Goal: Obtain resource: Download file/media

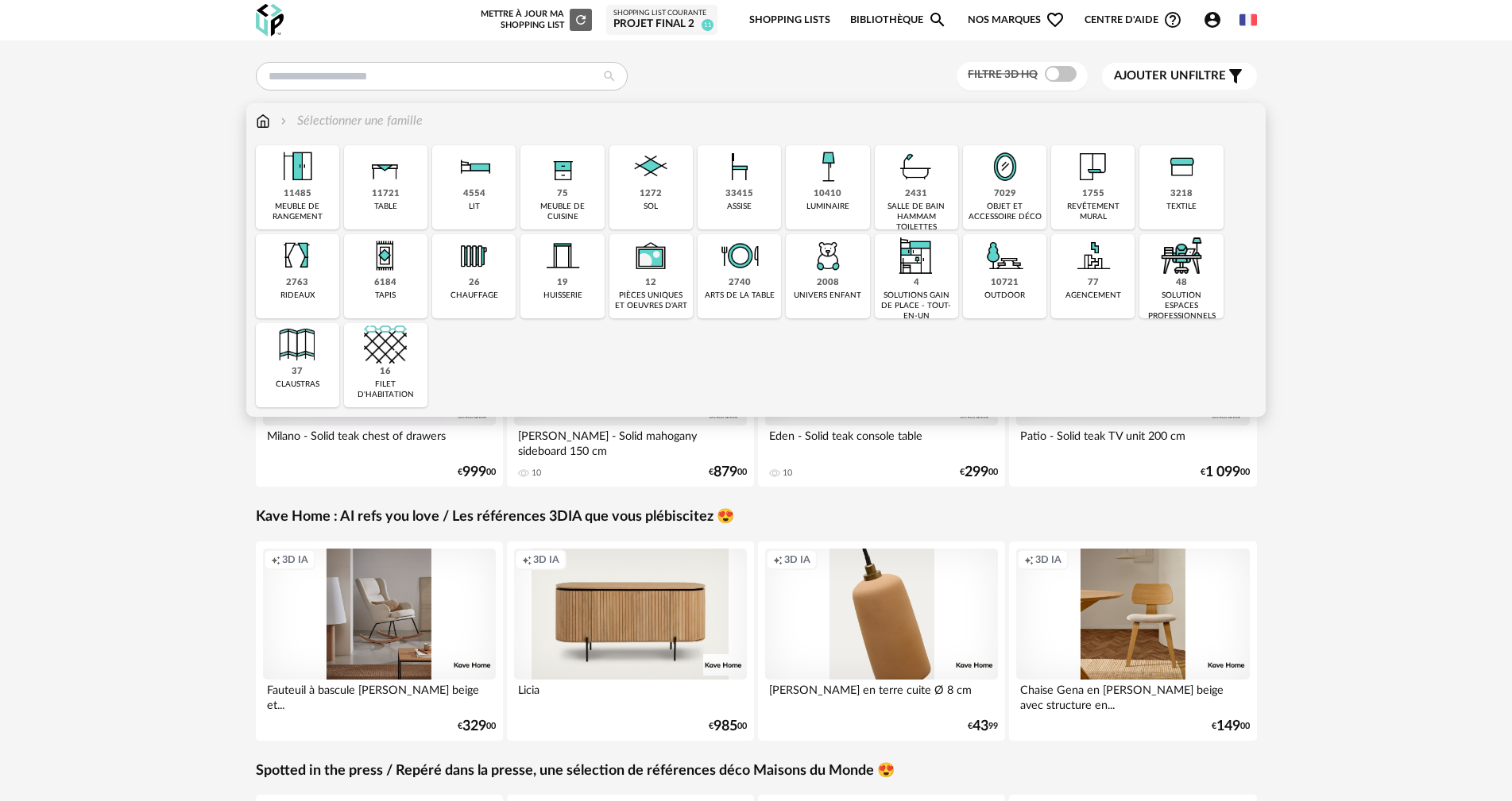
click at [922, 182] on img at bounding box center [916, 167] width 43 height 43
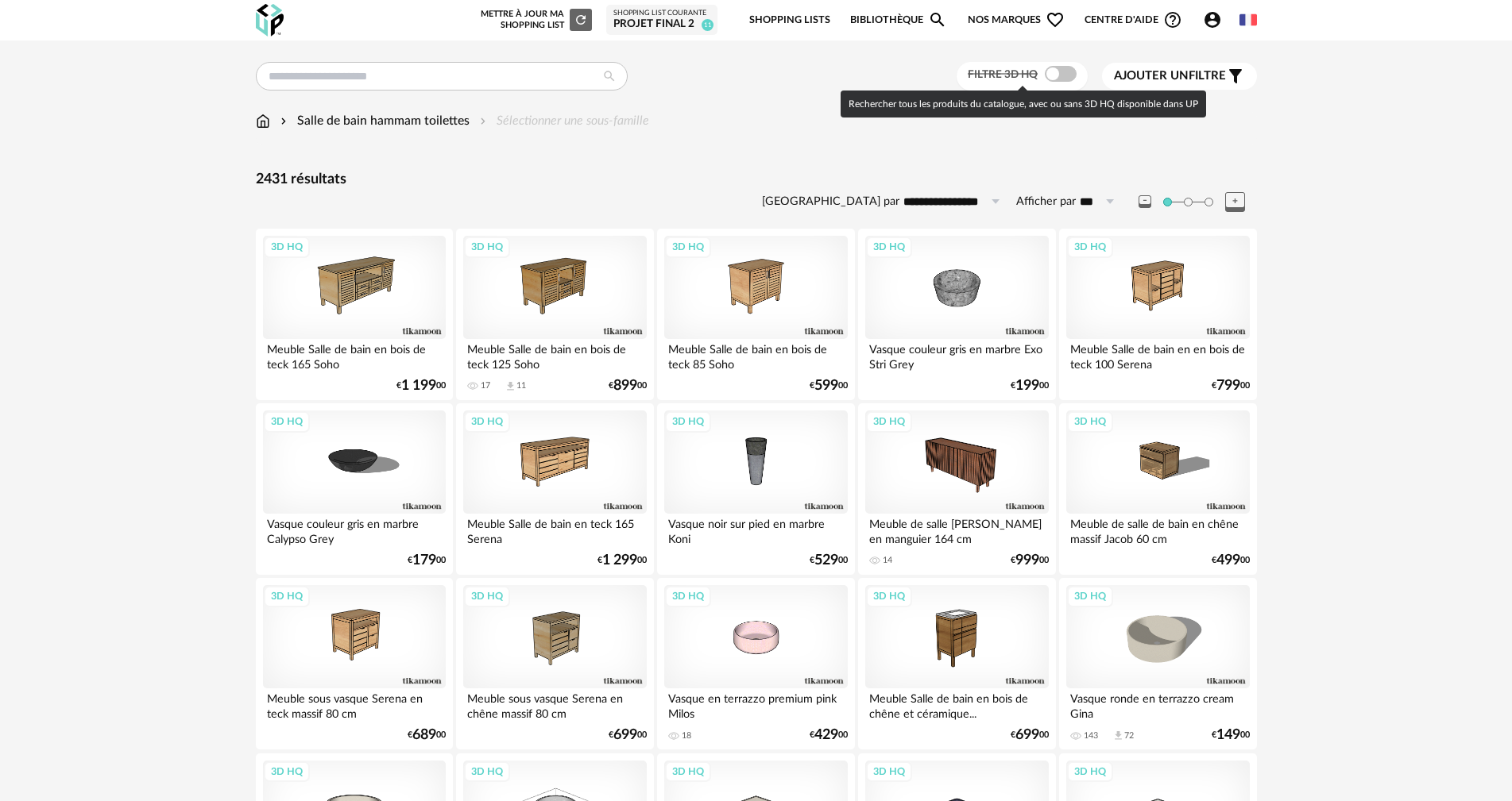
click at [1058, 72] on span at bounding box center [1060, 73] width 32 height 16
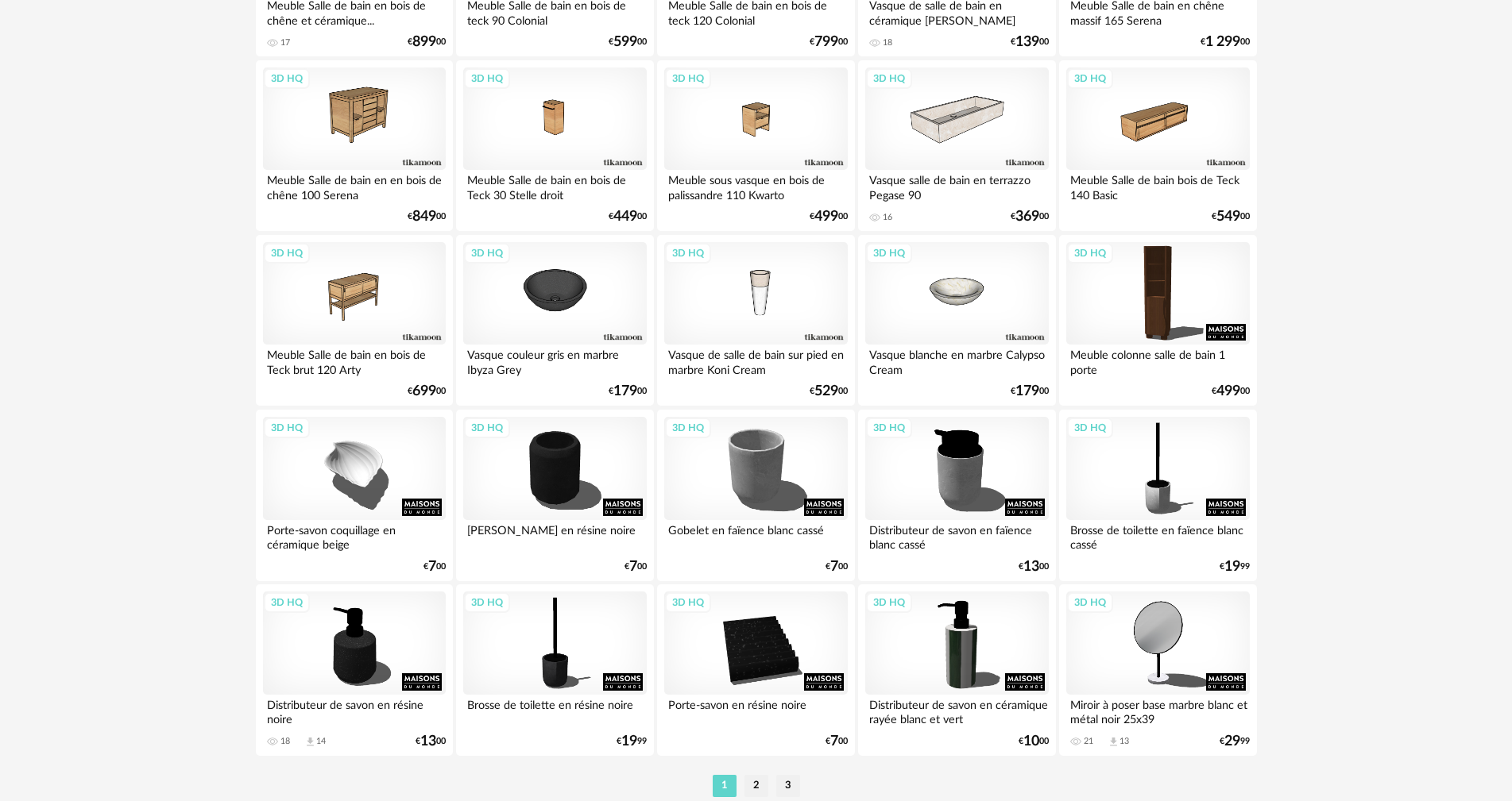
scroll to position [3027, 0]
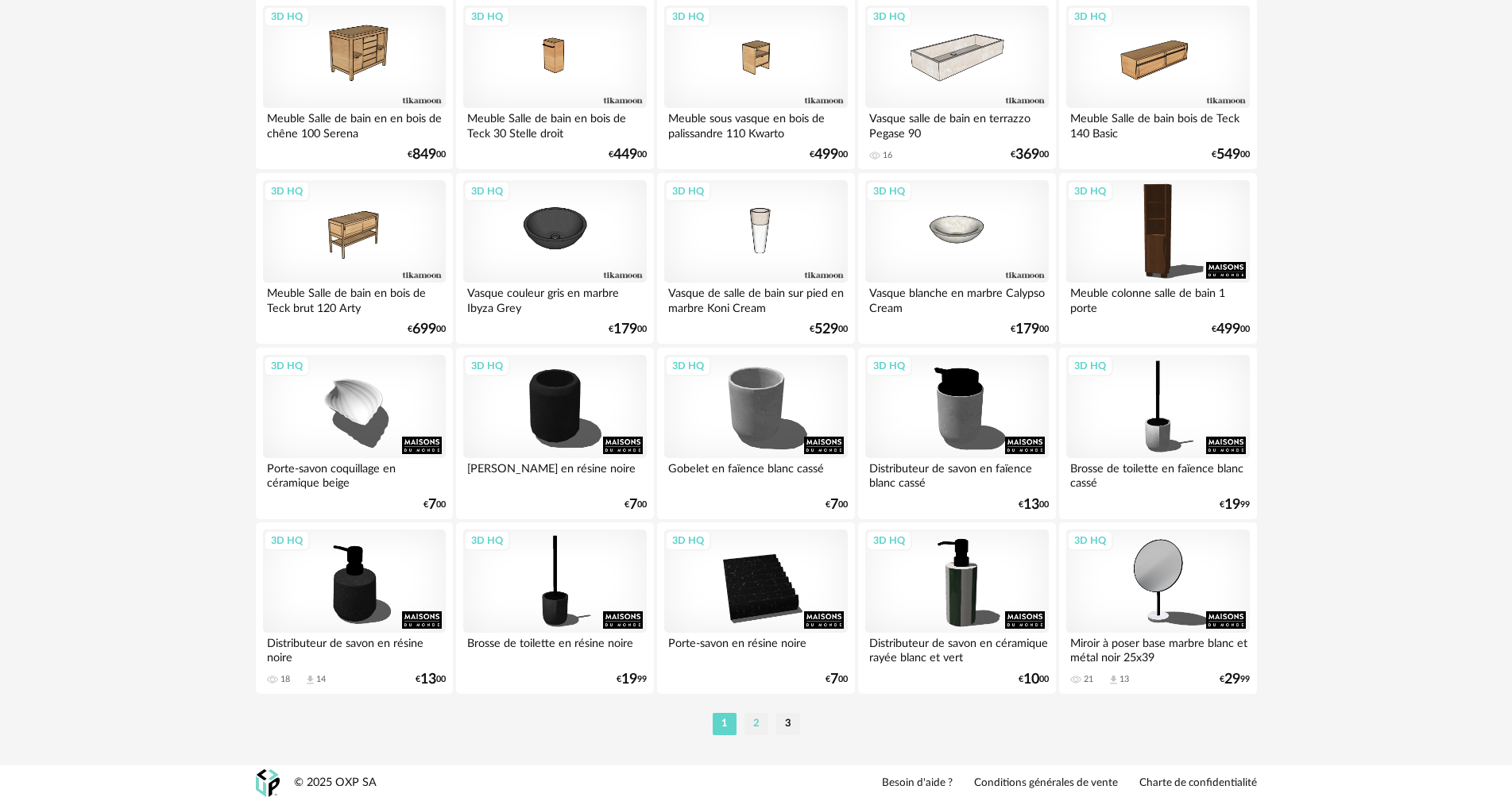
click at [758, 722] on li "2" at bounding box center [756, 724] width 24 height 22
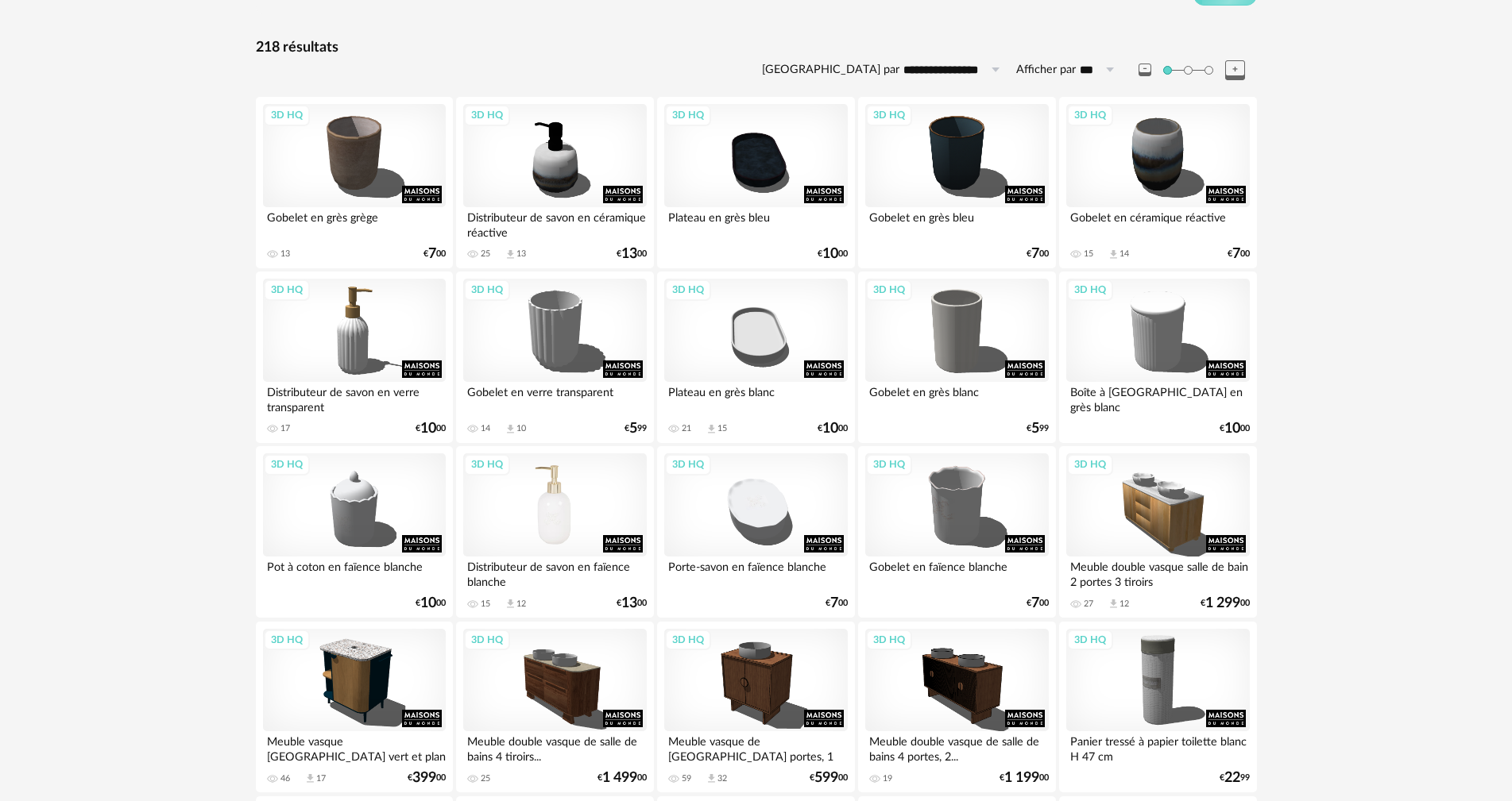
scroll to position [159, 0]
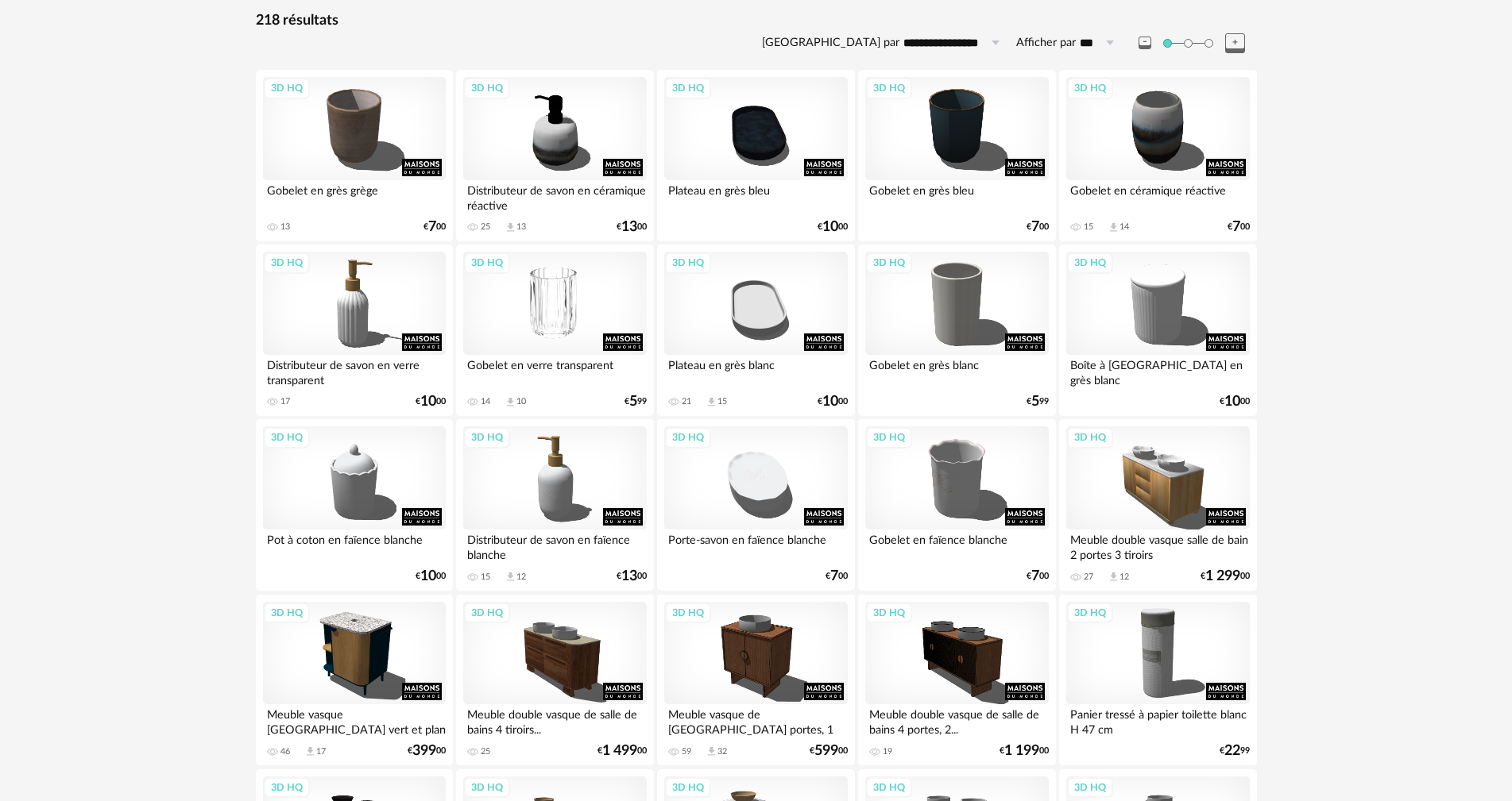
click at [542, 302] on div "3D HQ" at bounding box center [554, 303] width 183 height 104
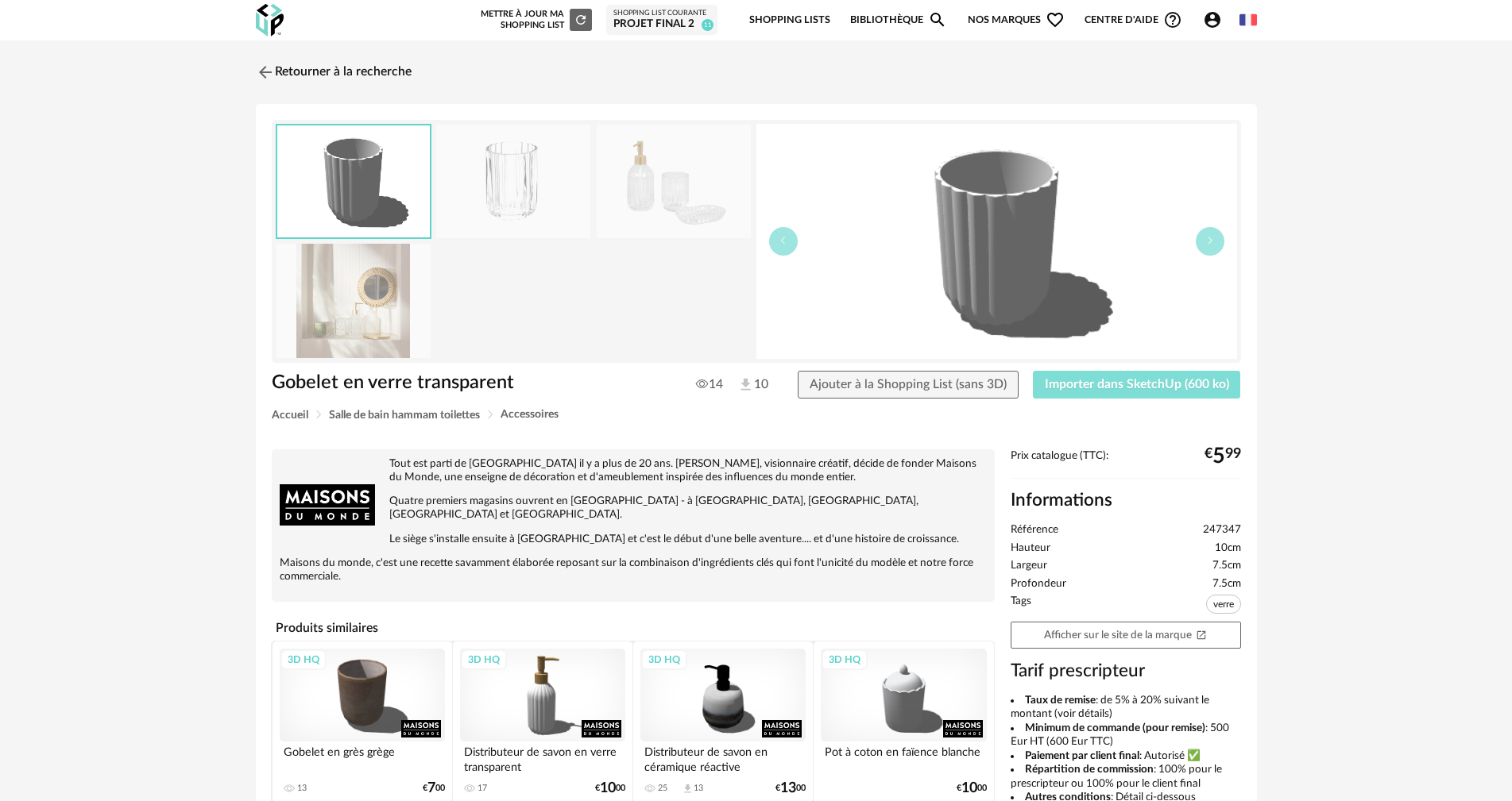
click at [1096, 384] on span "Importer dans SketchUp (600 ko)" at bounding box center [1137, 384] width 184 height 12
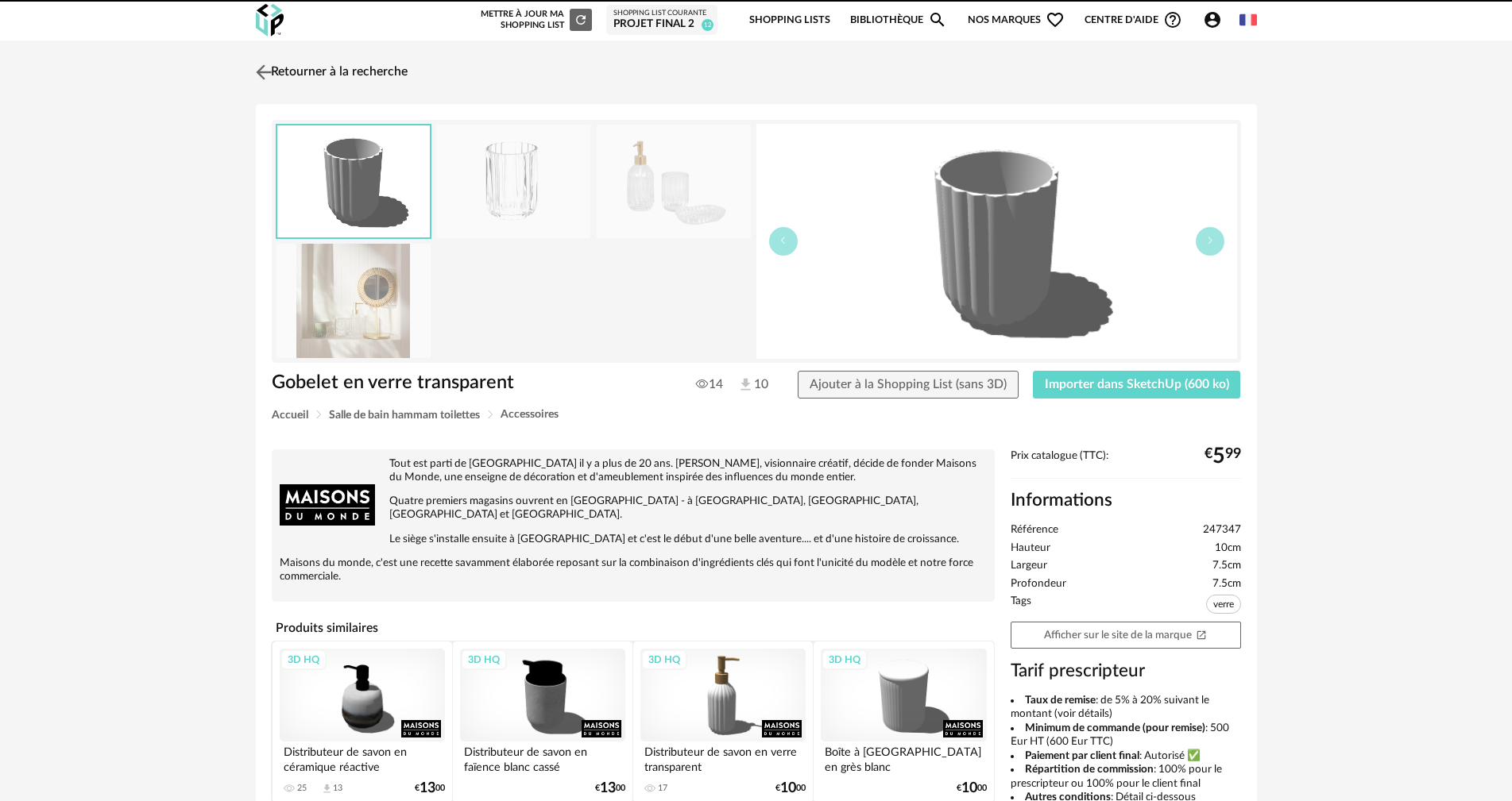
click at [386, 75] on link "Retourner à la recherche" at bounding box center [329, 72] width 155 height 35
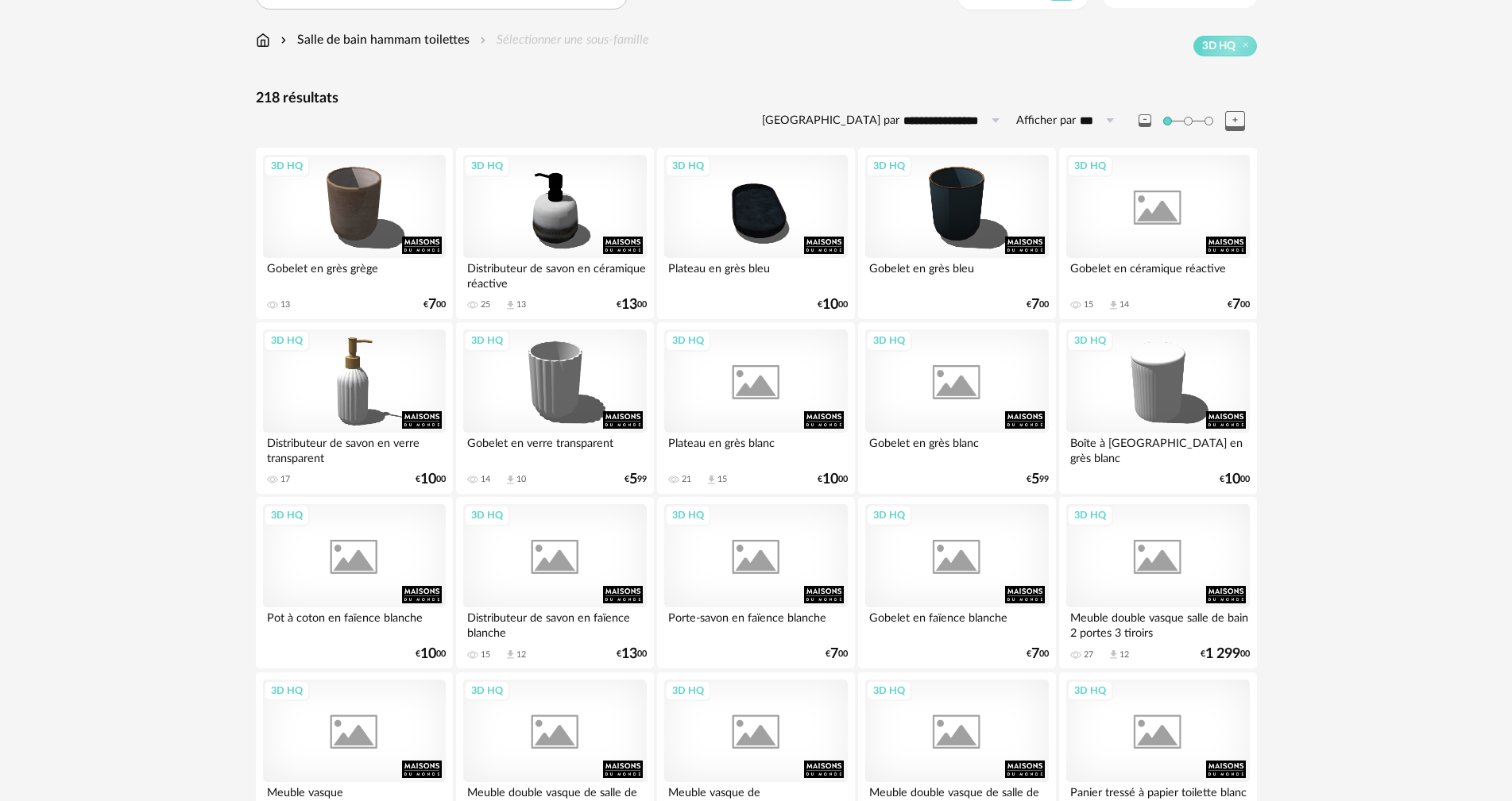
scroll to position [398, 0]
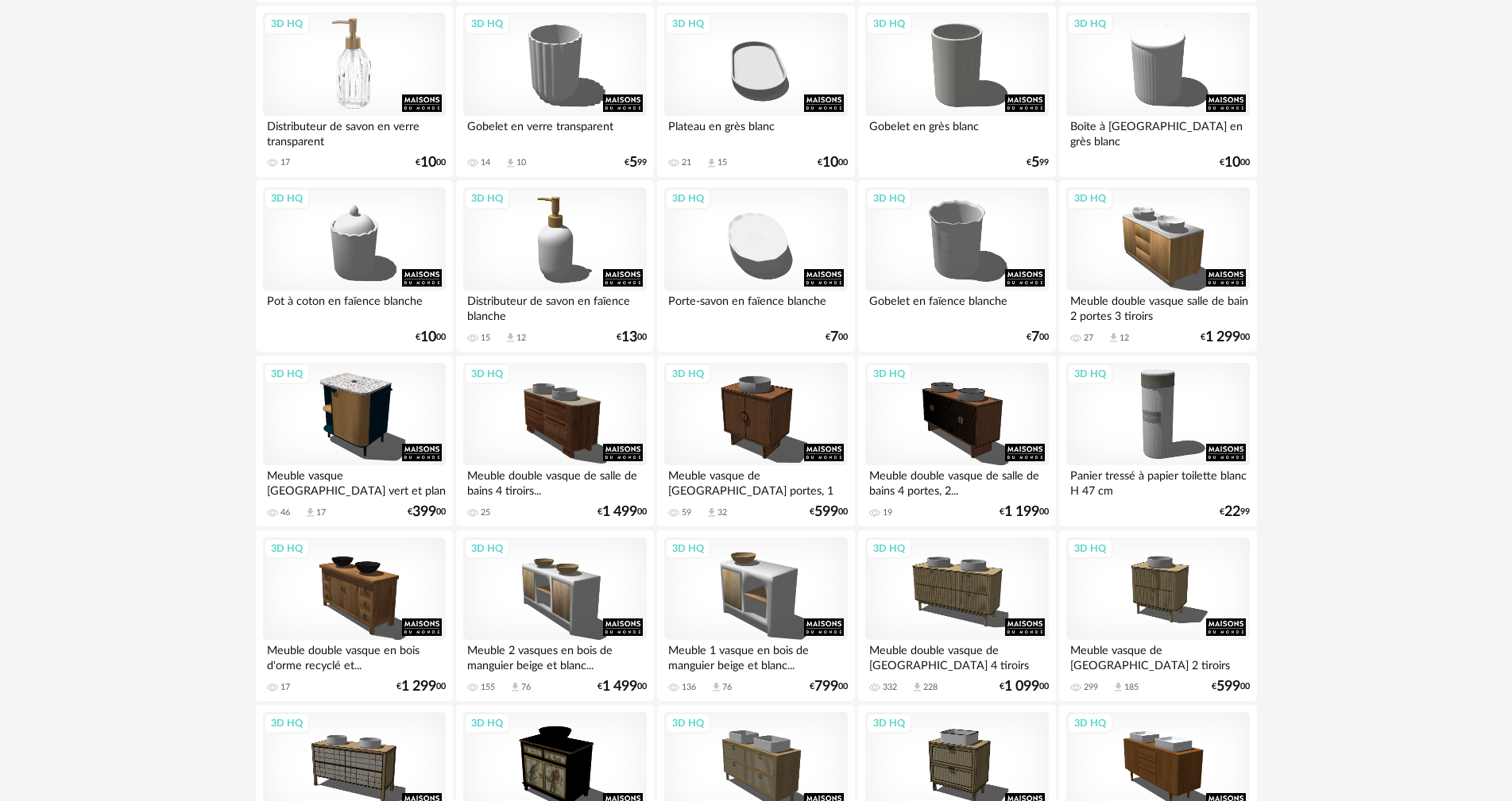
click at [343, 79] on div "3D HQ" at bounding box center [355, 64] width 183 height 104
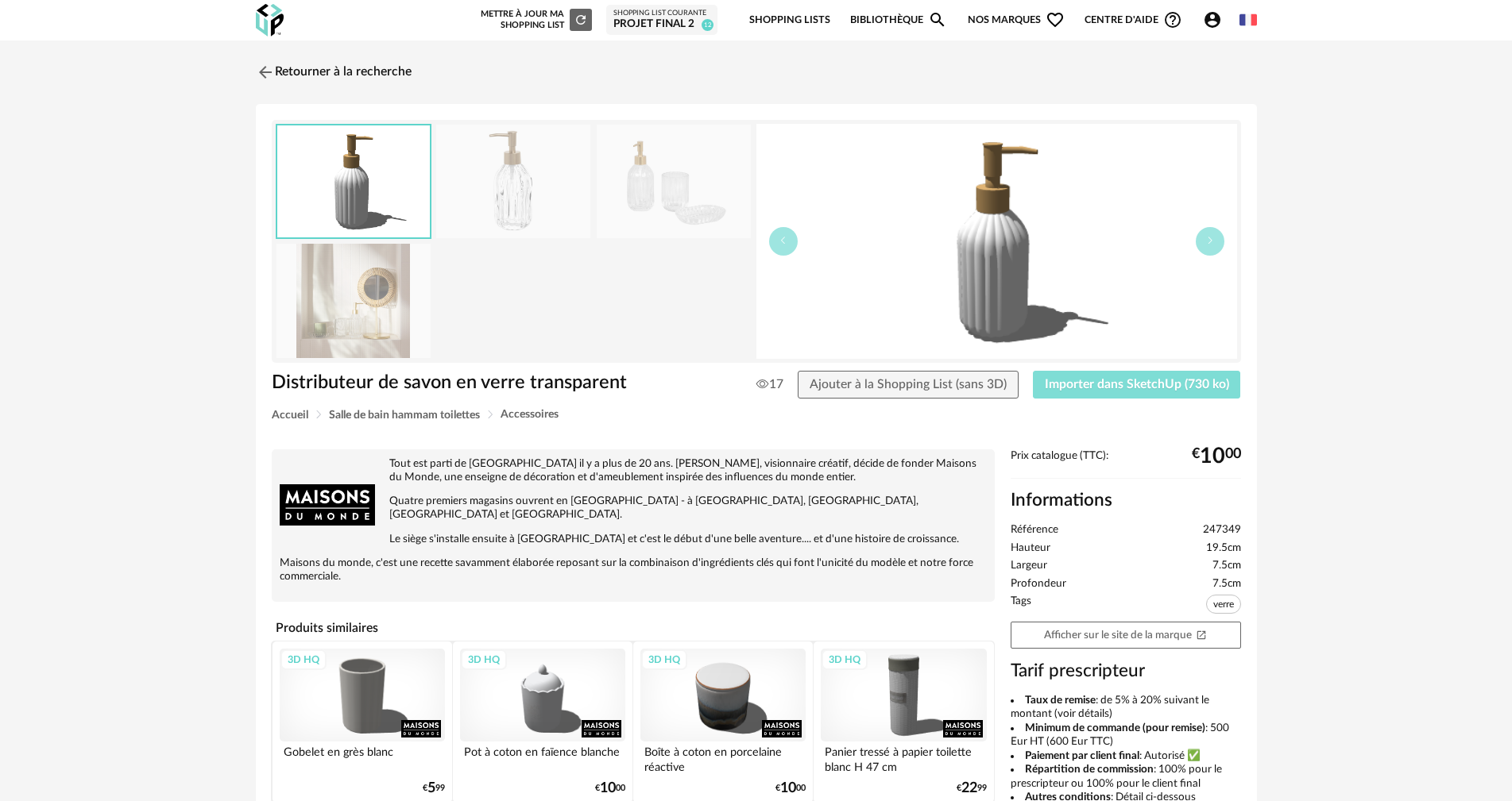
click at [1083, 382] on span "Importer dans SketchUp (730 ko)" at bounding box center [1137, 384] width 184 height 12
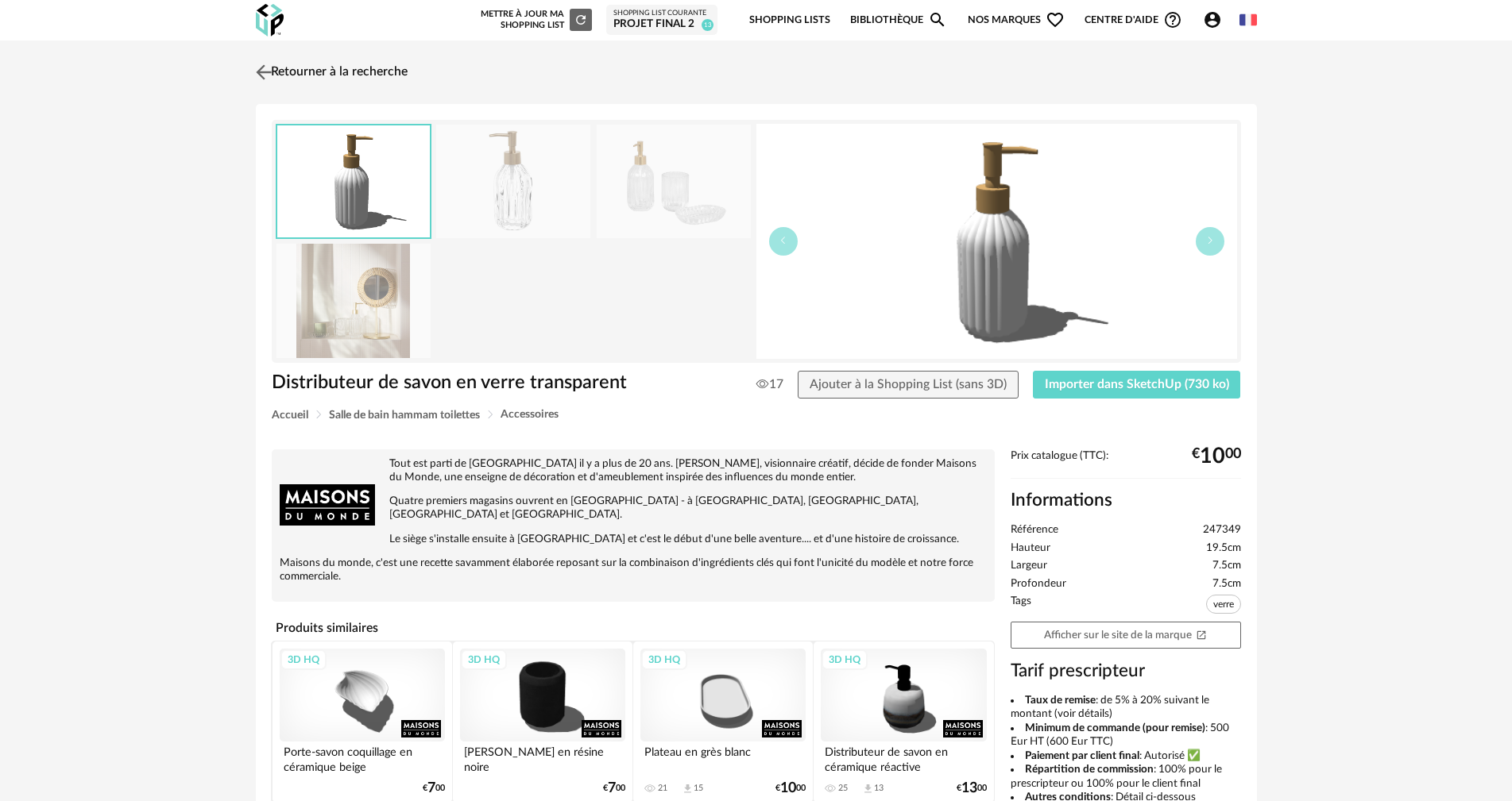
click at [378, 67] on link "Retourner à la recherche" at bounding box center [329, 72] width 155 height 35
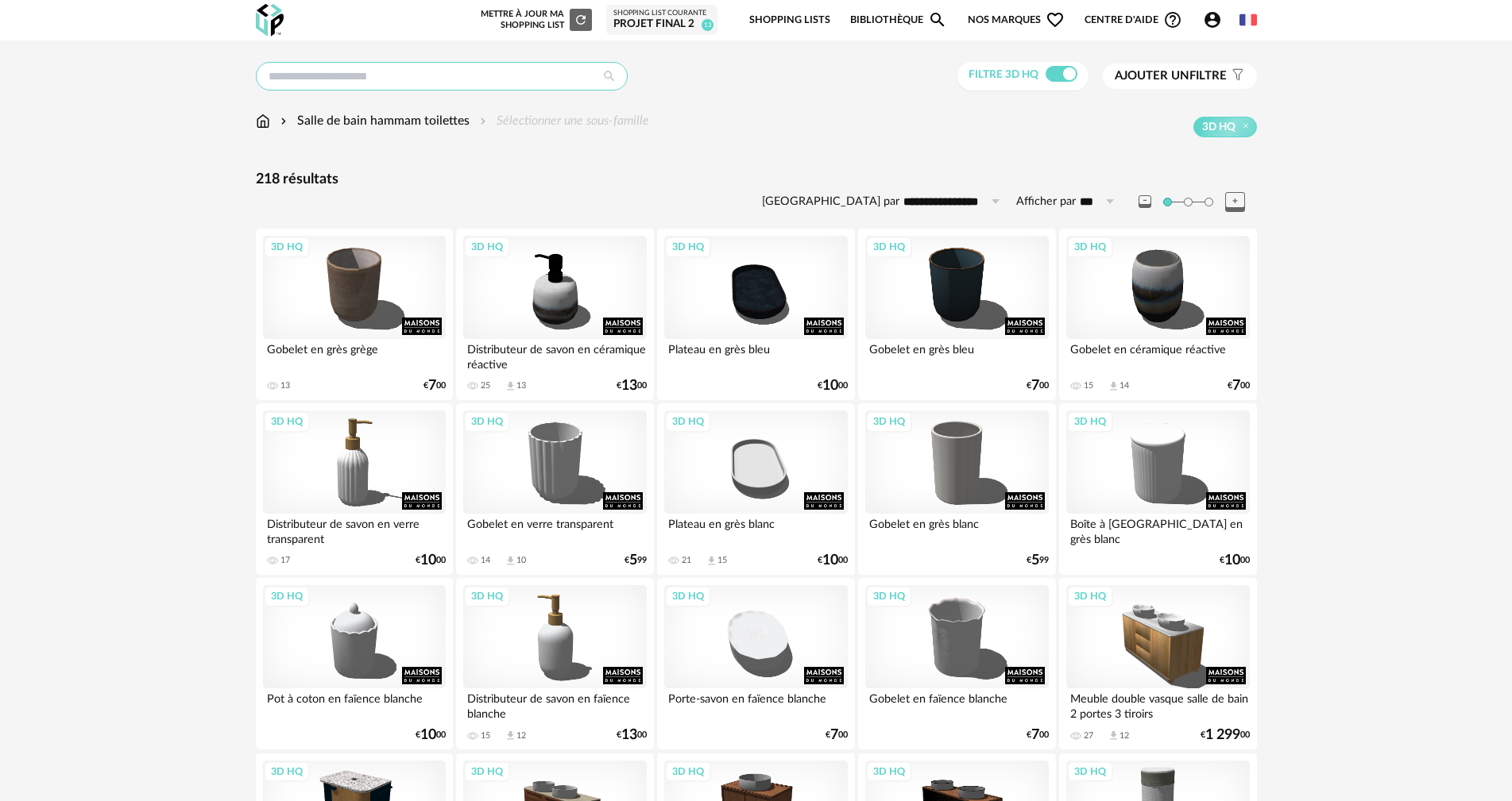
click at [452, 75] on input "text" at bounding box center [442, 76] width 372 height 29
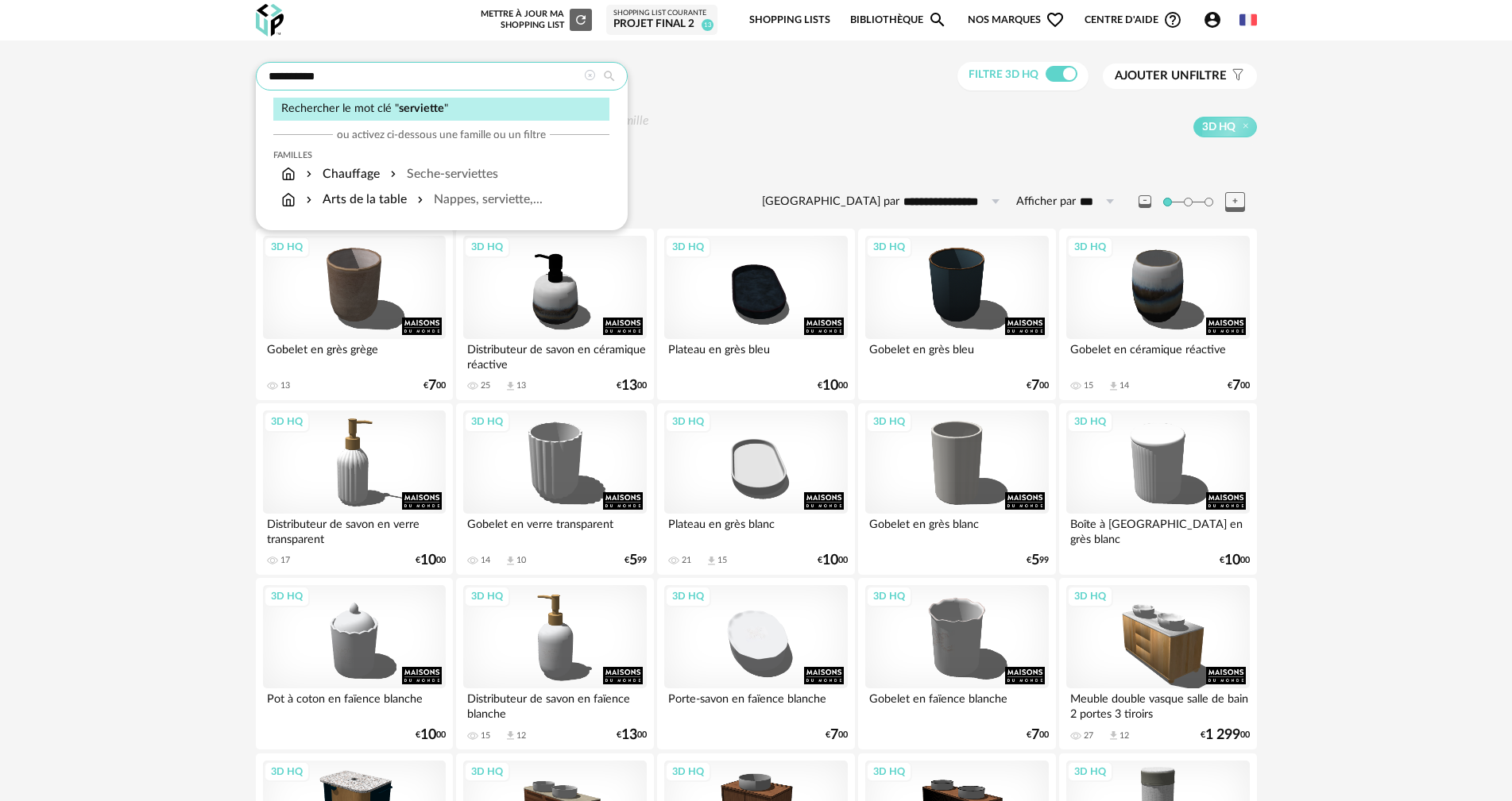
type input "**********"
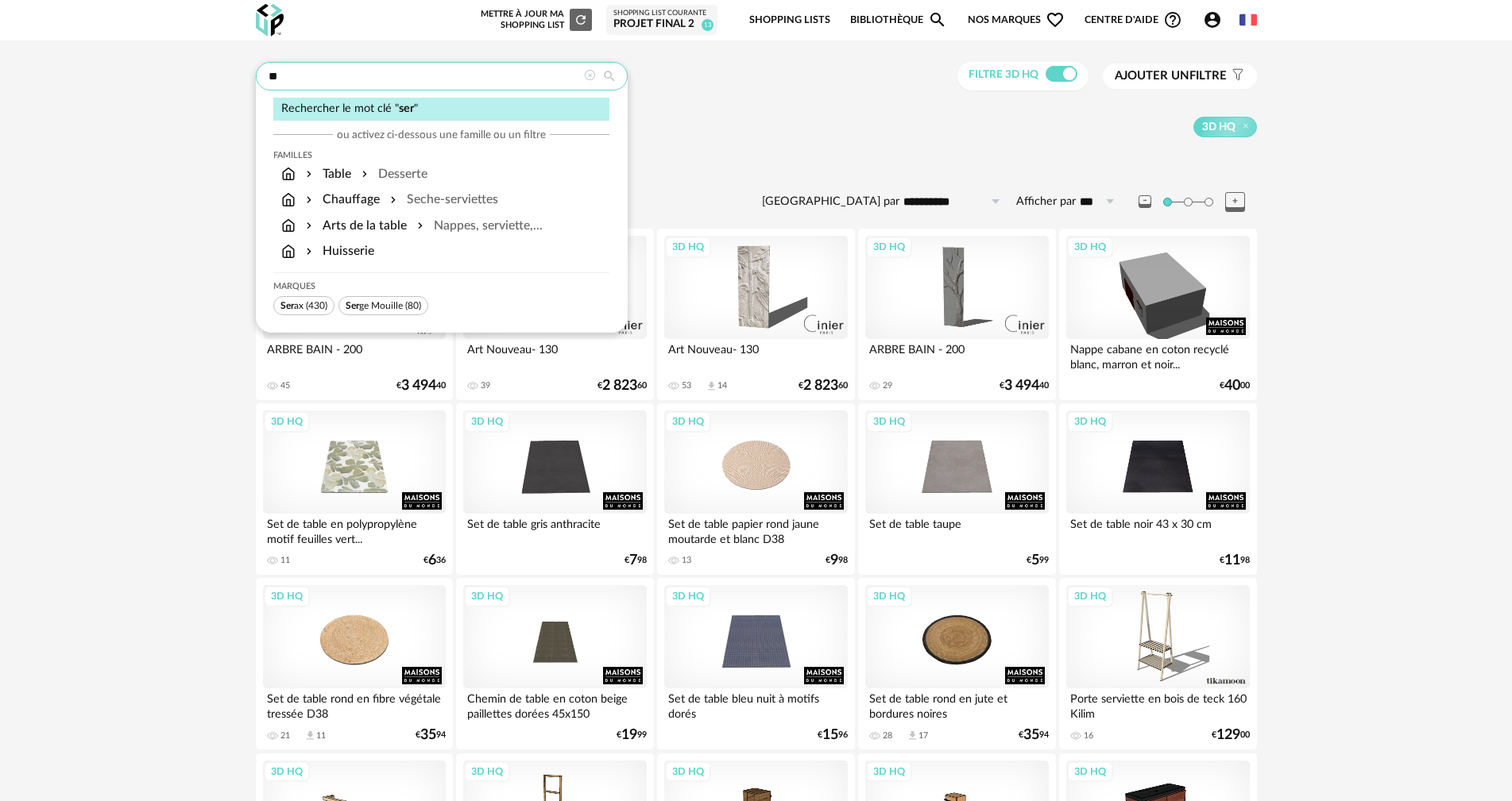
type input "*"
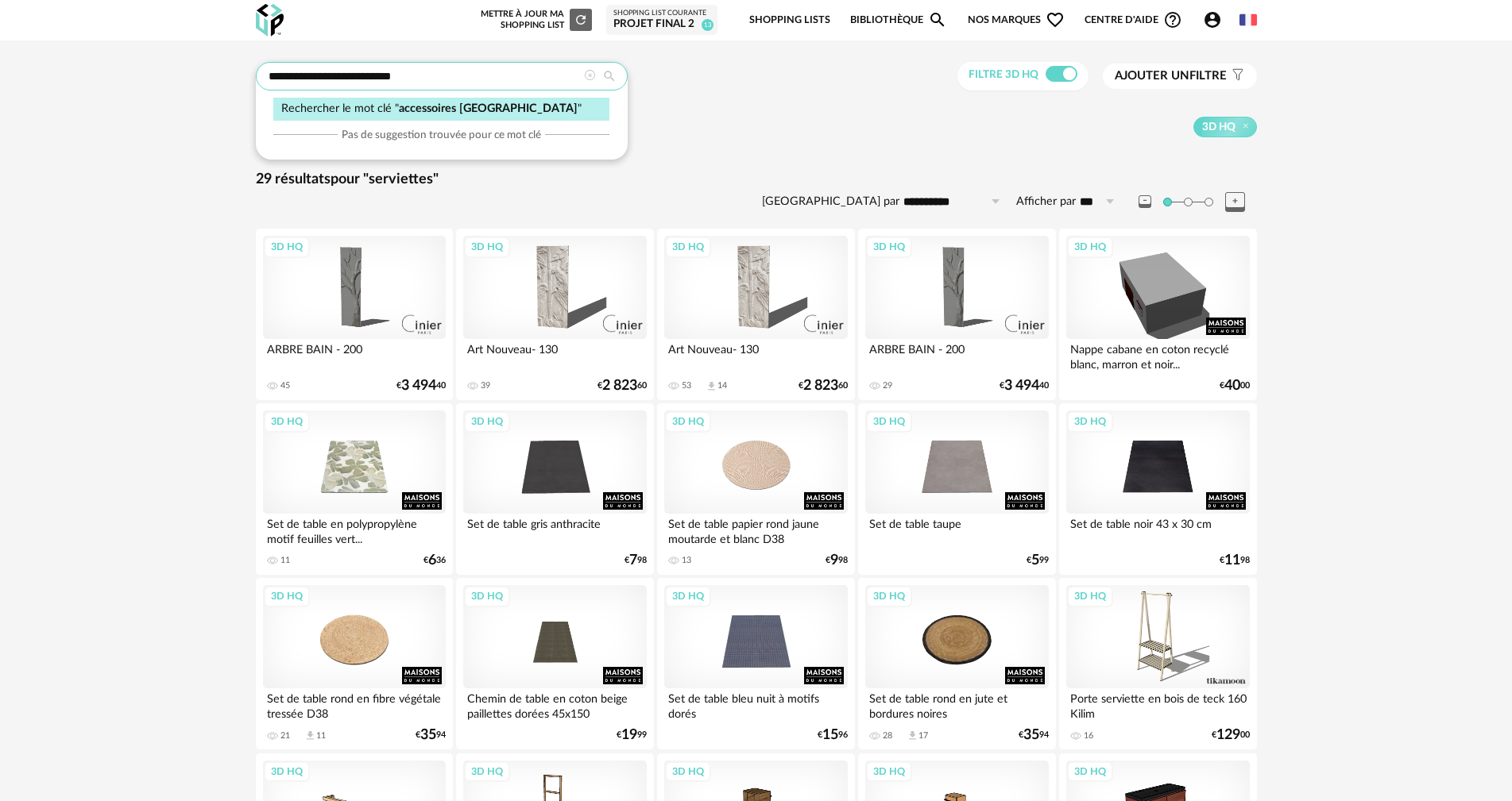
type input "**********"
